Goal: Use online tool/utility: Utilize a website feature to perform a specific function

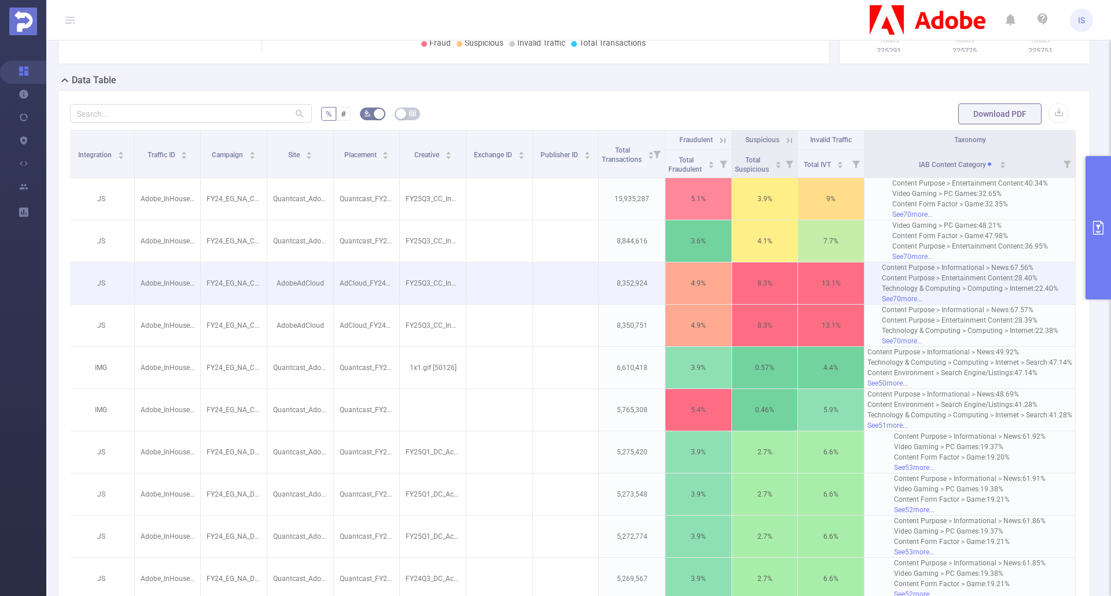
scroll to position [405, 0]
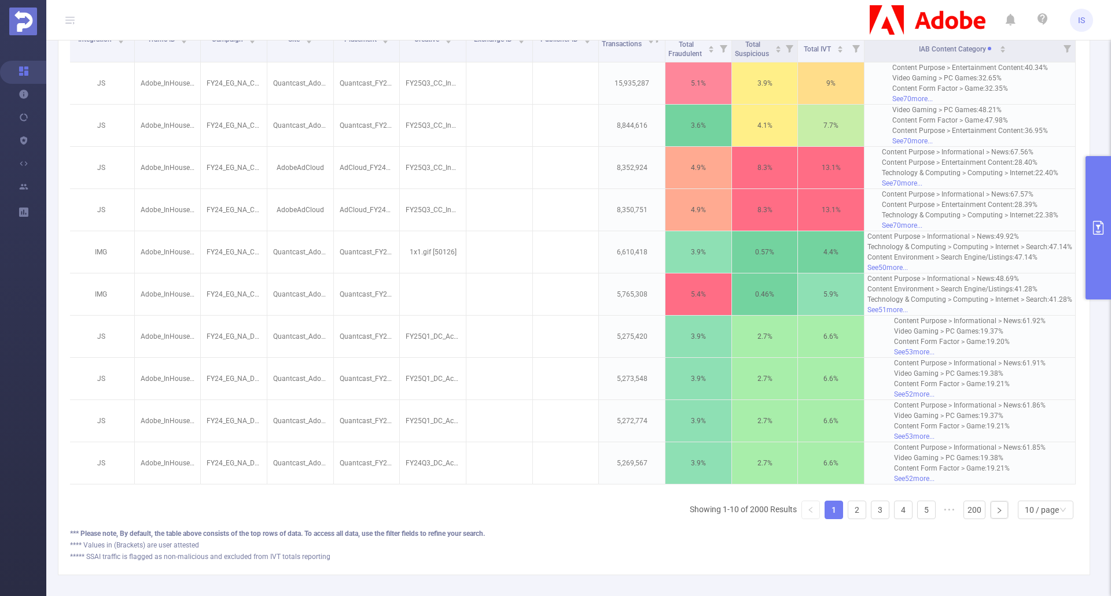
click at [1086, 237] on button "primary" at bounding box center [1097, 227] width 25 height 143
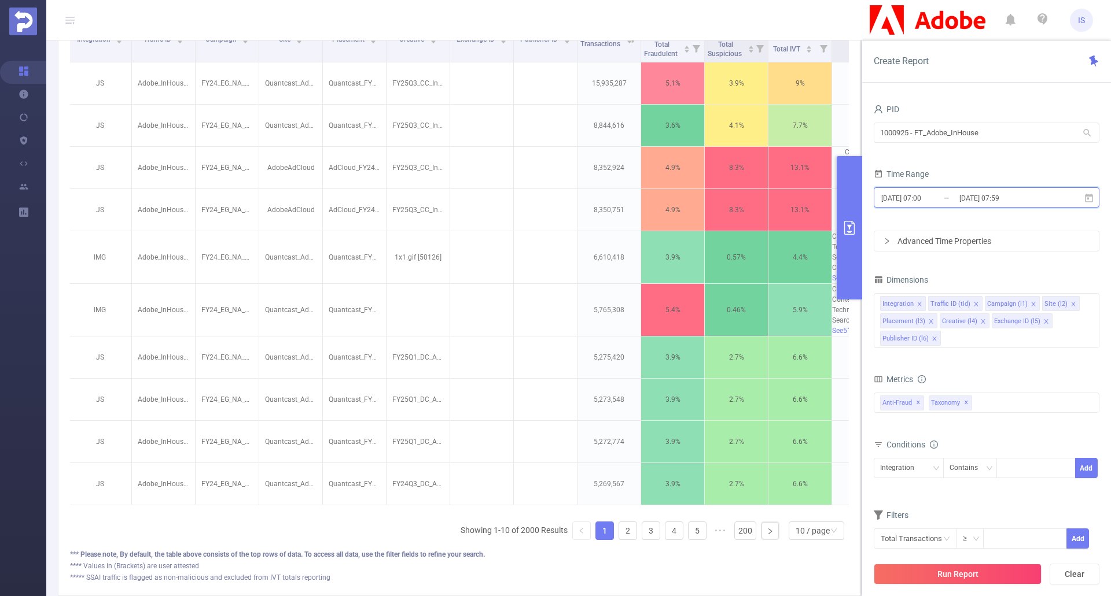
click at [1089, 197] on icon at bounding box center [1089, 198] width 10 height 10
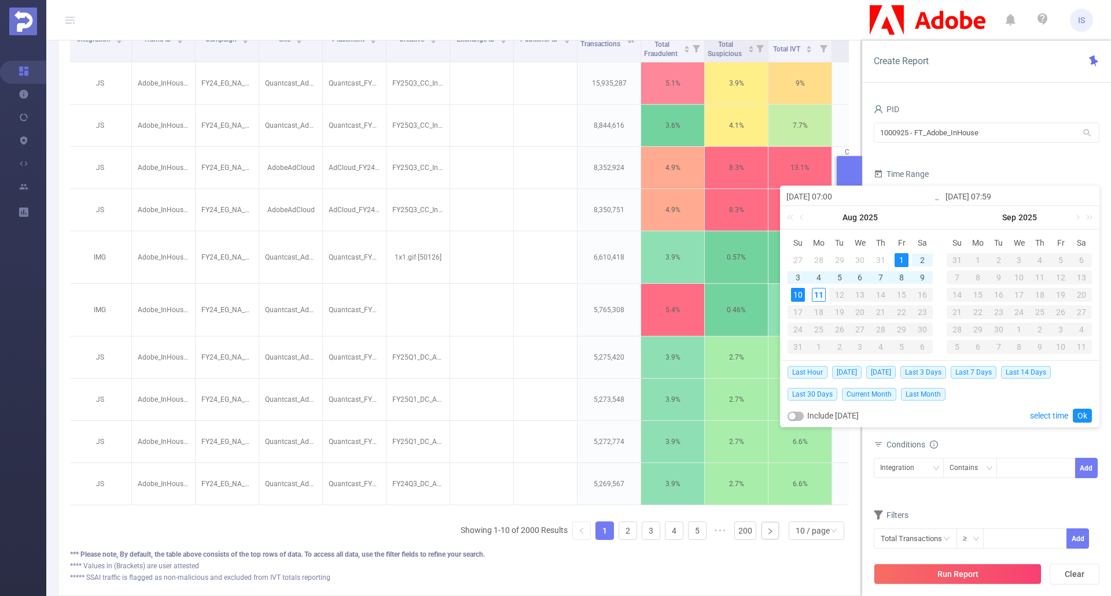
click at [801, 293] on div "10" at bounding box center [798, 295] width 14 height 14
click at [819, 296] on div "11" at bounding box center [819, 295] width 14 height 14
type input "[DATE] 07:00"
type input "[DATE] 07:59"
type input "[DATE] 07:00"
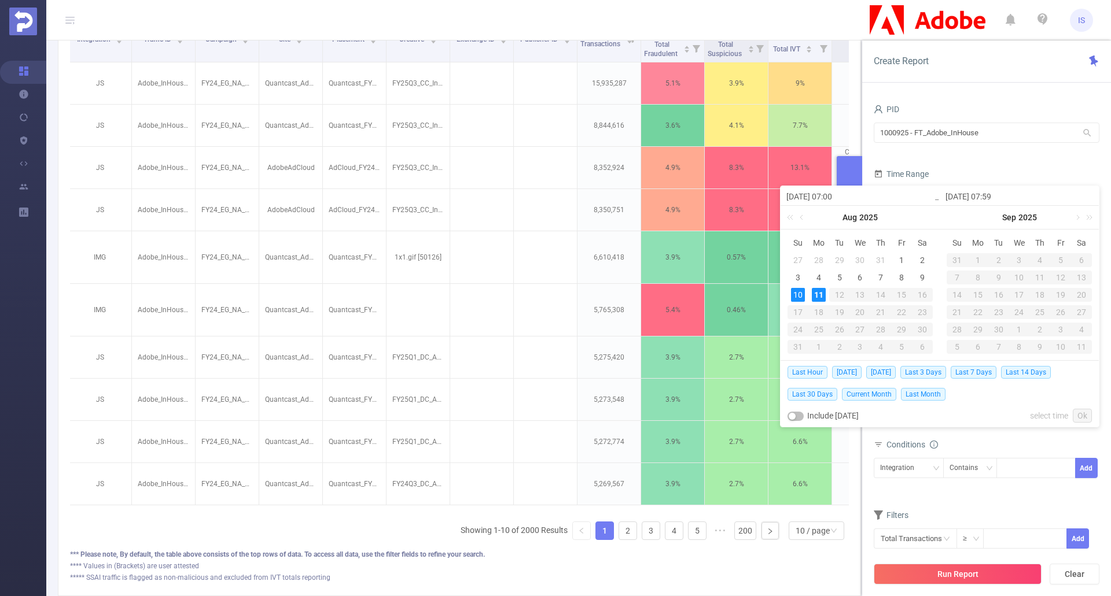
type input "[DATE] 07:59"
click at [1081, 412] on link "Ok" at bounding box center [1082, 416] width 19 height 14
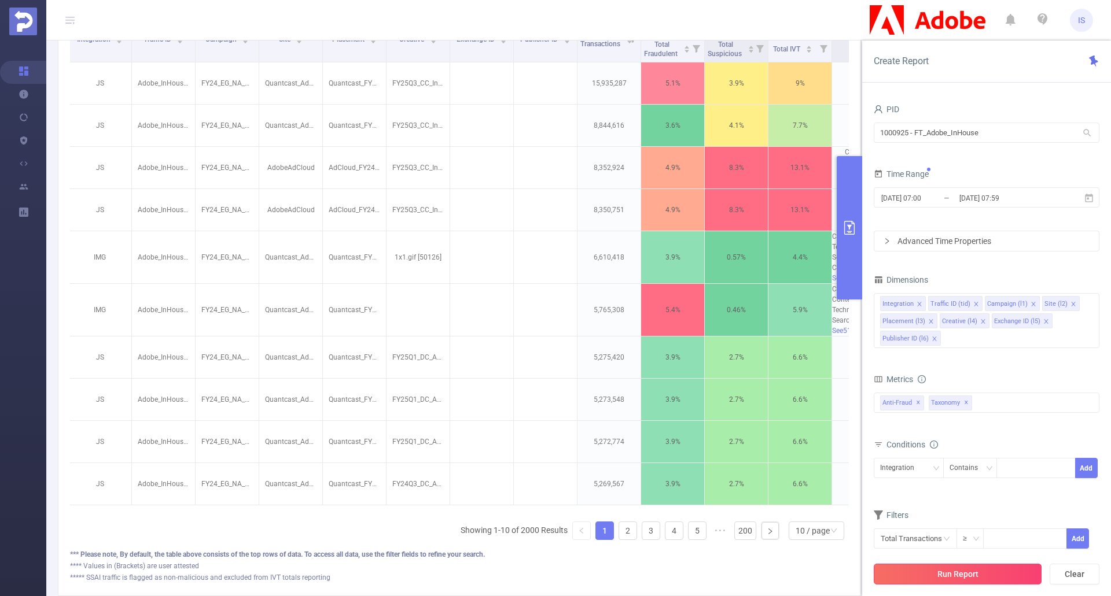
click at [979, 576] on button "Run Report" at bounding box center [958, 574] width 168 height 21
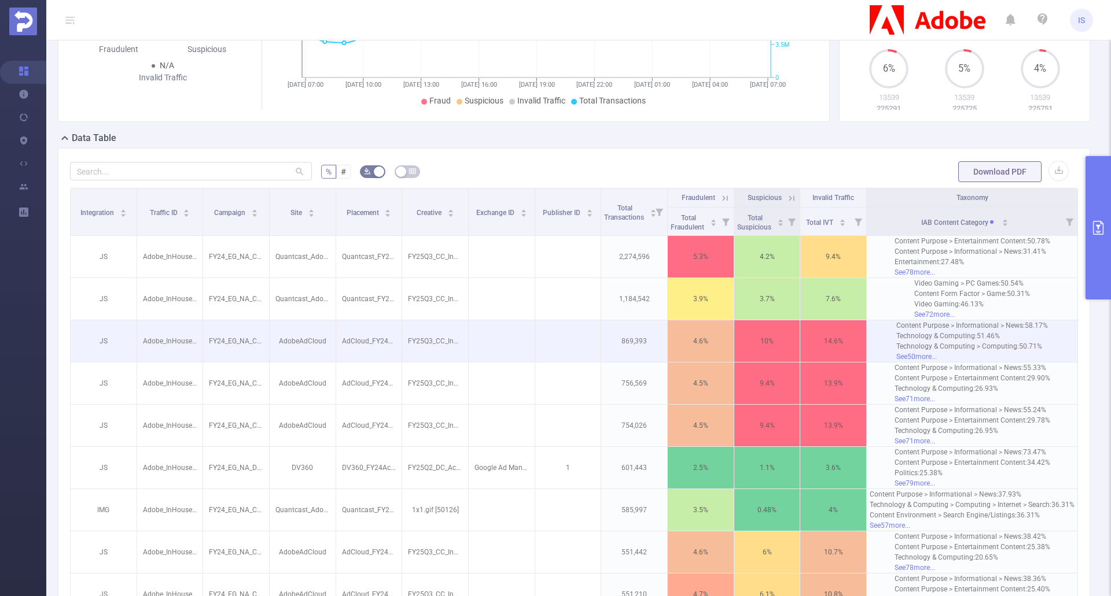
scroll to position [289, 0]
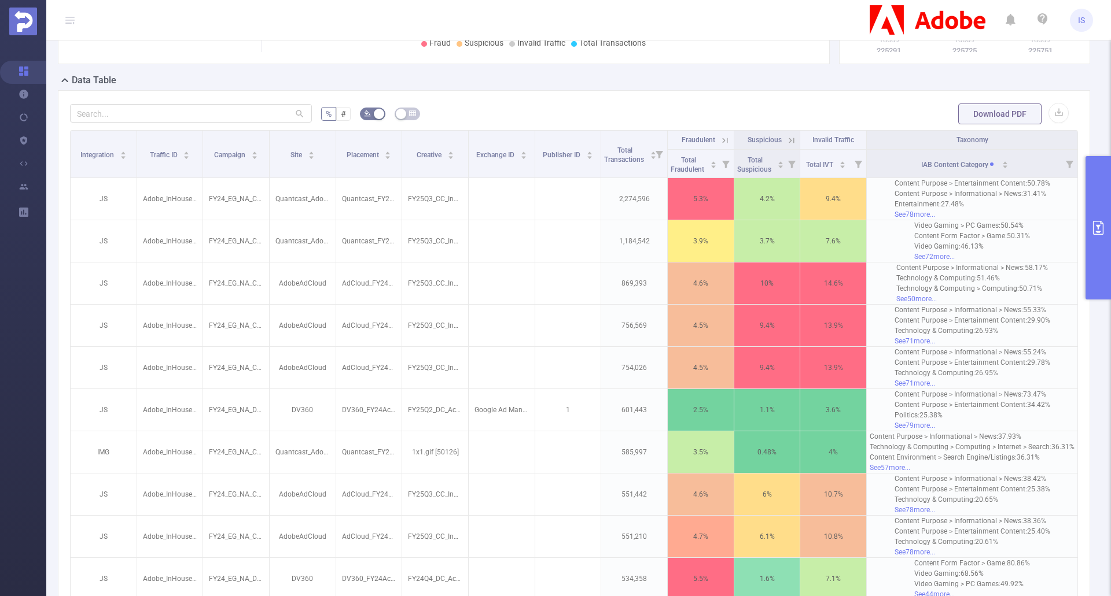
click at [523, 106] on form "% # Download PDF" at bounding box center [574, 113] width 1008 height 23
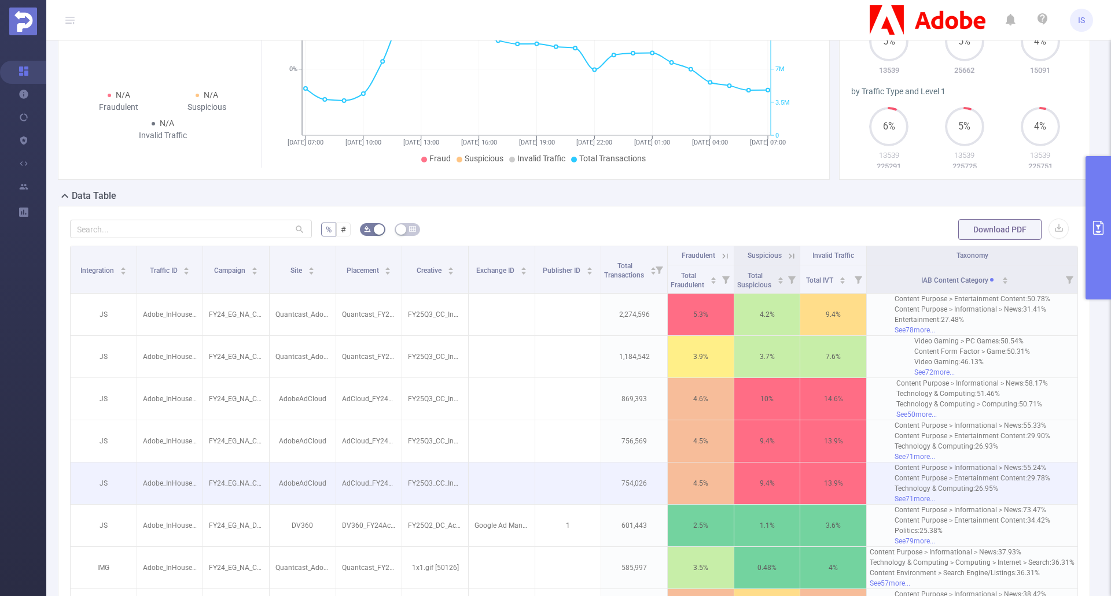
scroll to position [0, 0]
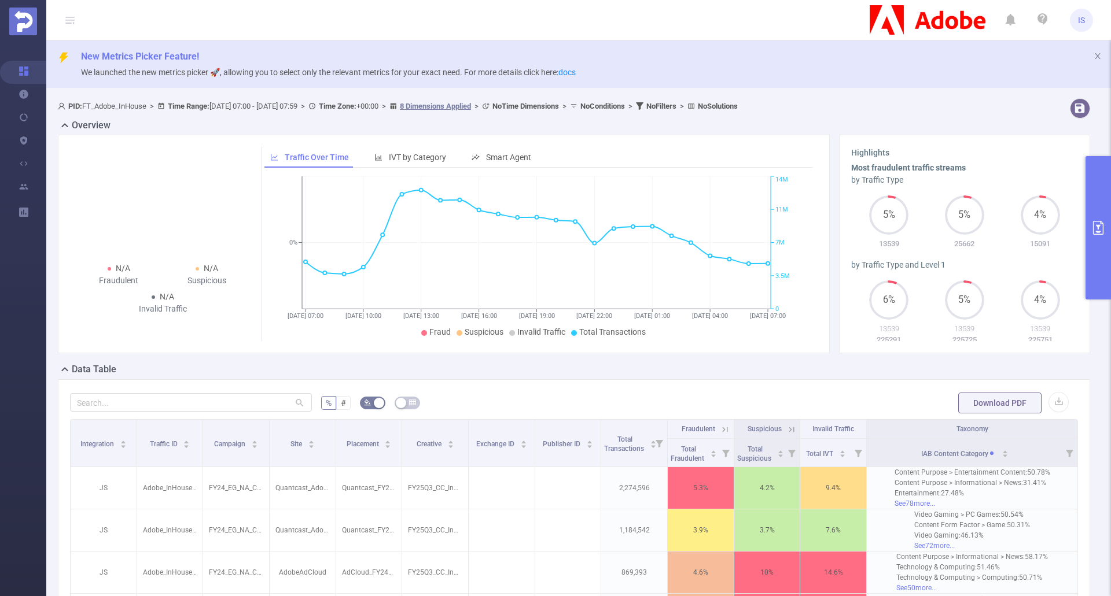
click at [630, 362] on div "N/A Fraudulent N/A Suspicious N/A Invalid Traffic Traffic Over Time IVT by Cate…" at bounding box center [573, 249] width 1041 height 228
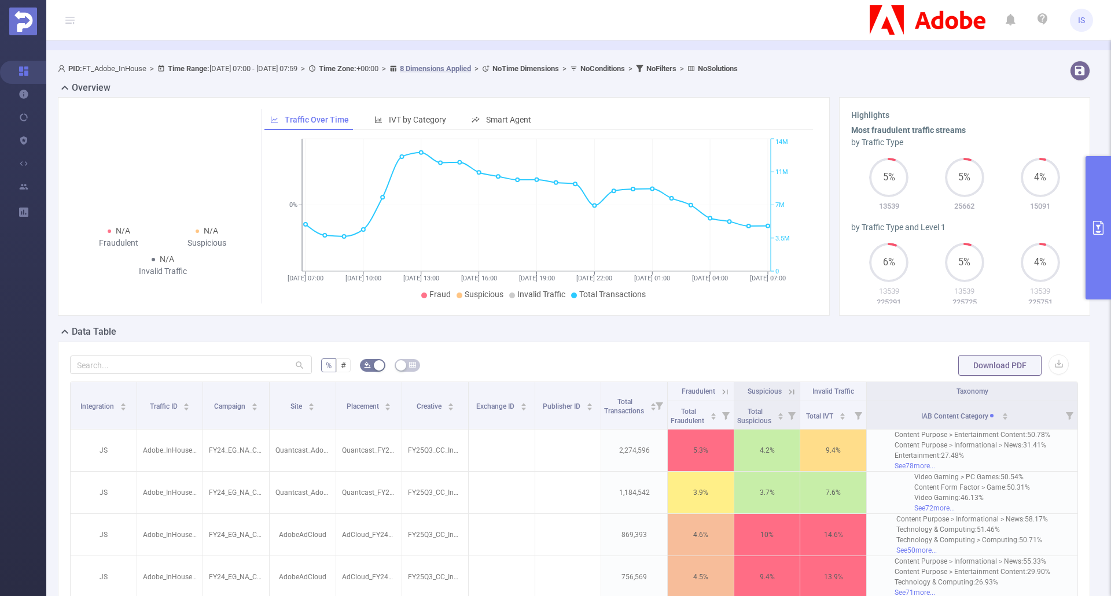
scroll to position [58, 0]
